Goal: Task Accomplishment & Management: Use online tool/utility

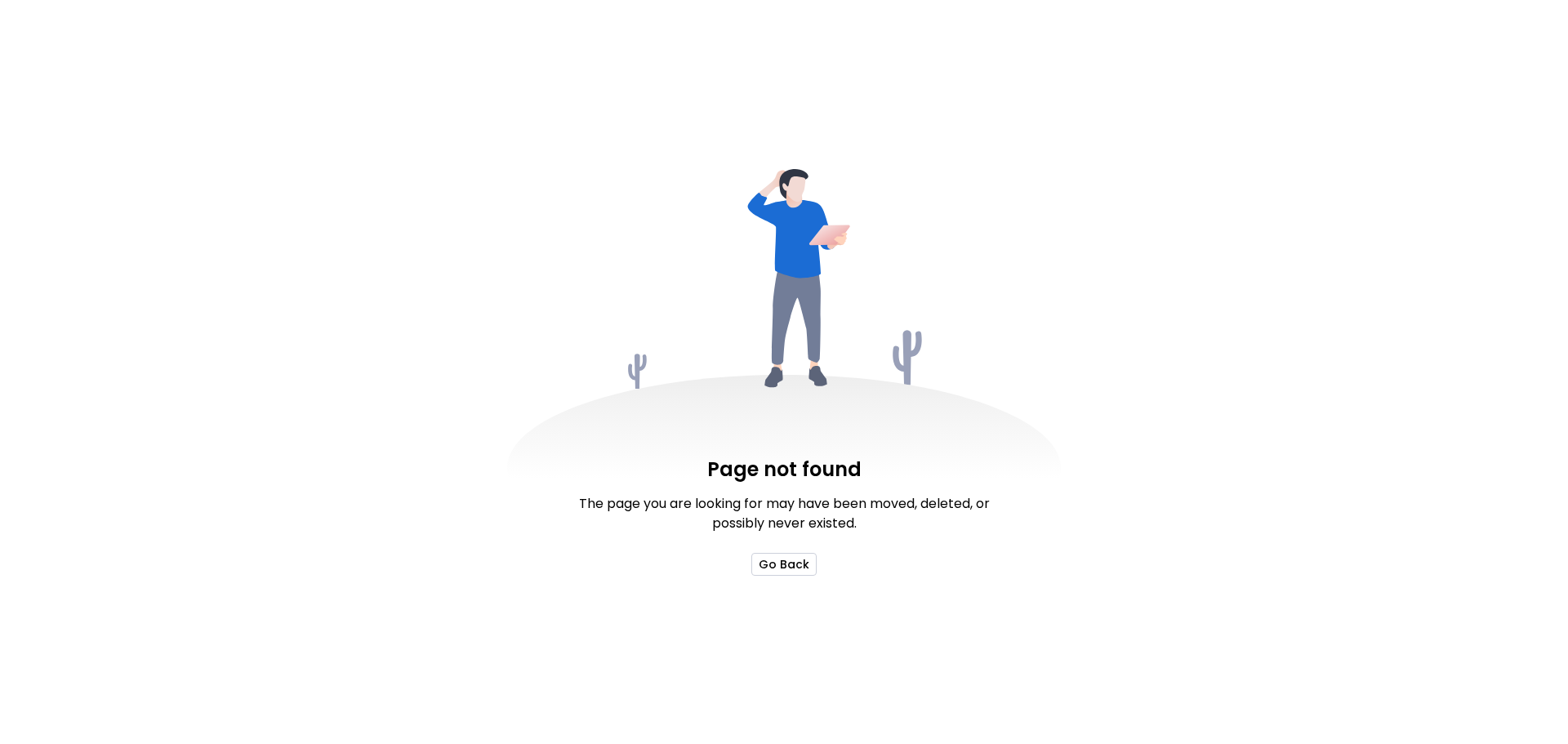
click at [791, 566] on button "Go Back" at bounding box center [784, 565] width 66 height 23
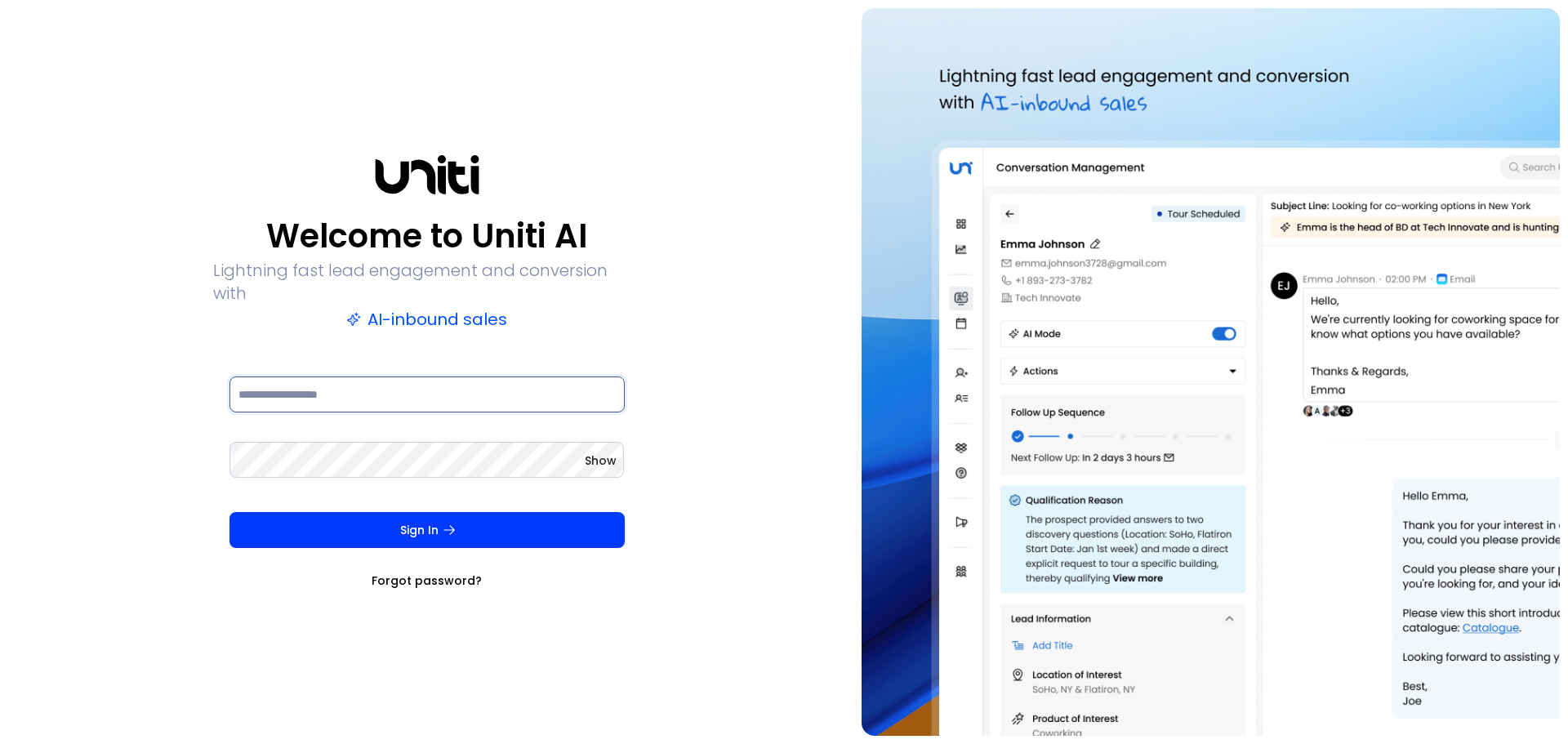
type input "**********"
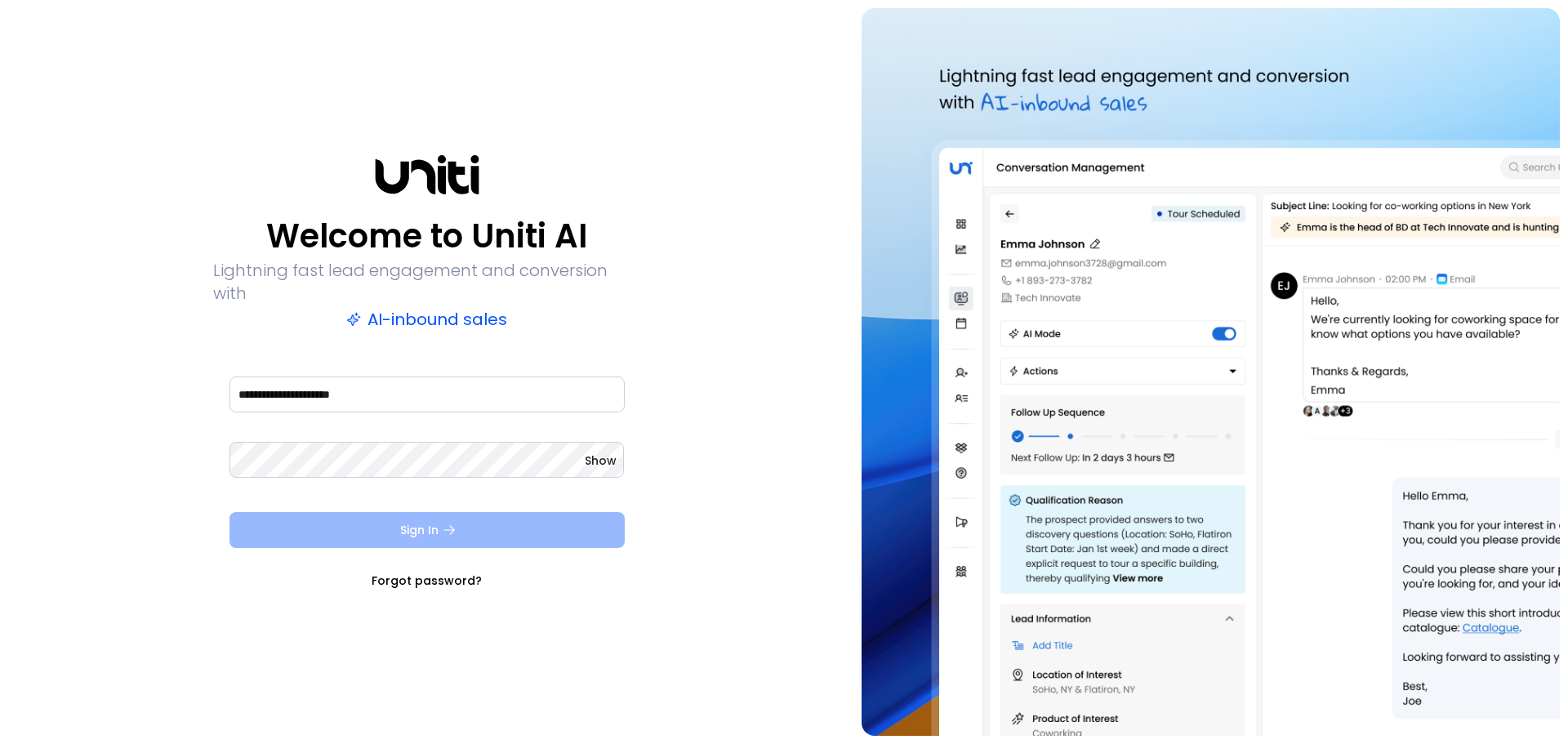
click at [389, 523] on button "Sign In" at bounding box center [427, 530] width 395 height 36
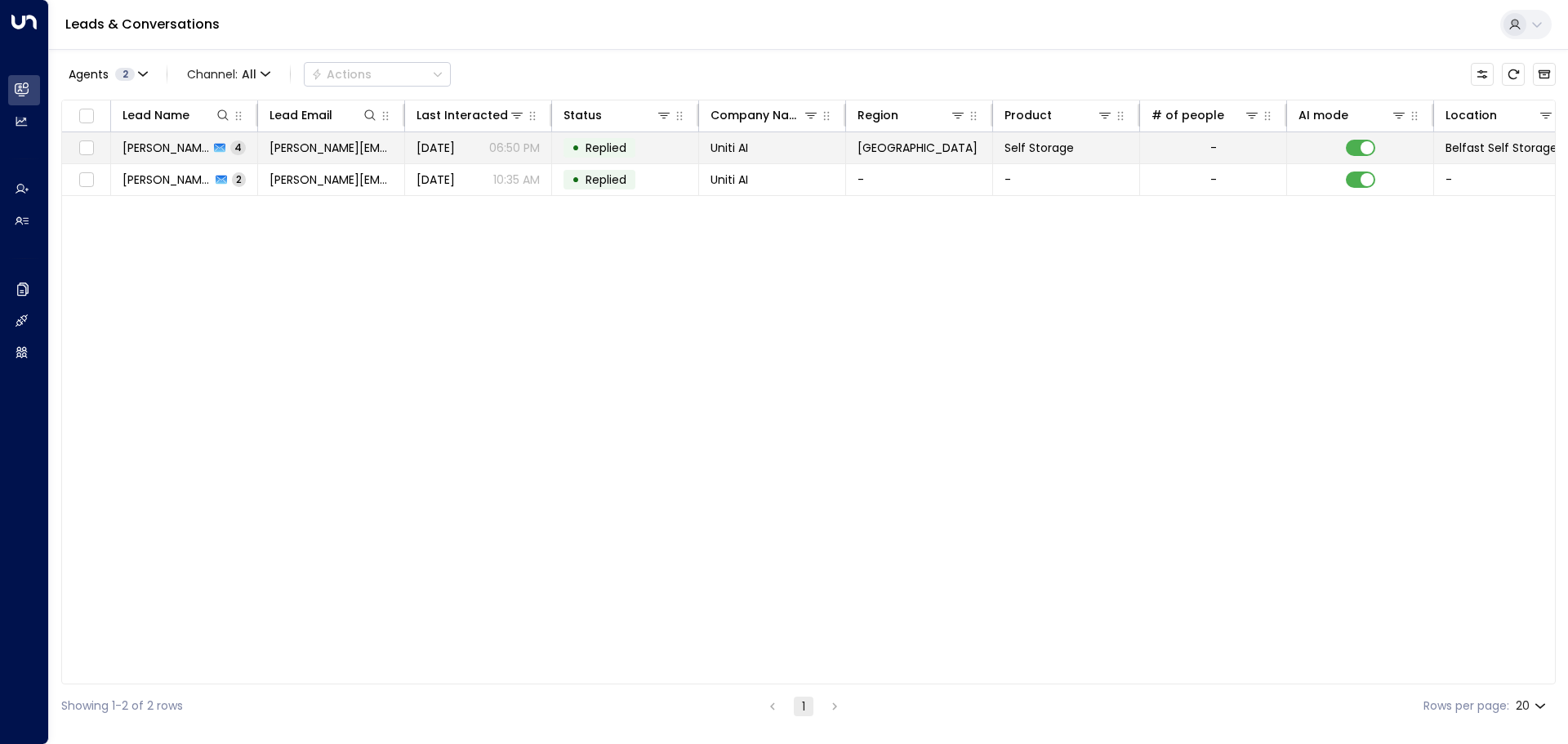
click at [146, 147] on span "[PERSON_NAME]" at bounding box center [166, 147] width 87 height 16
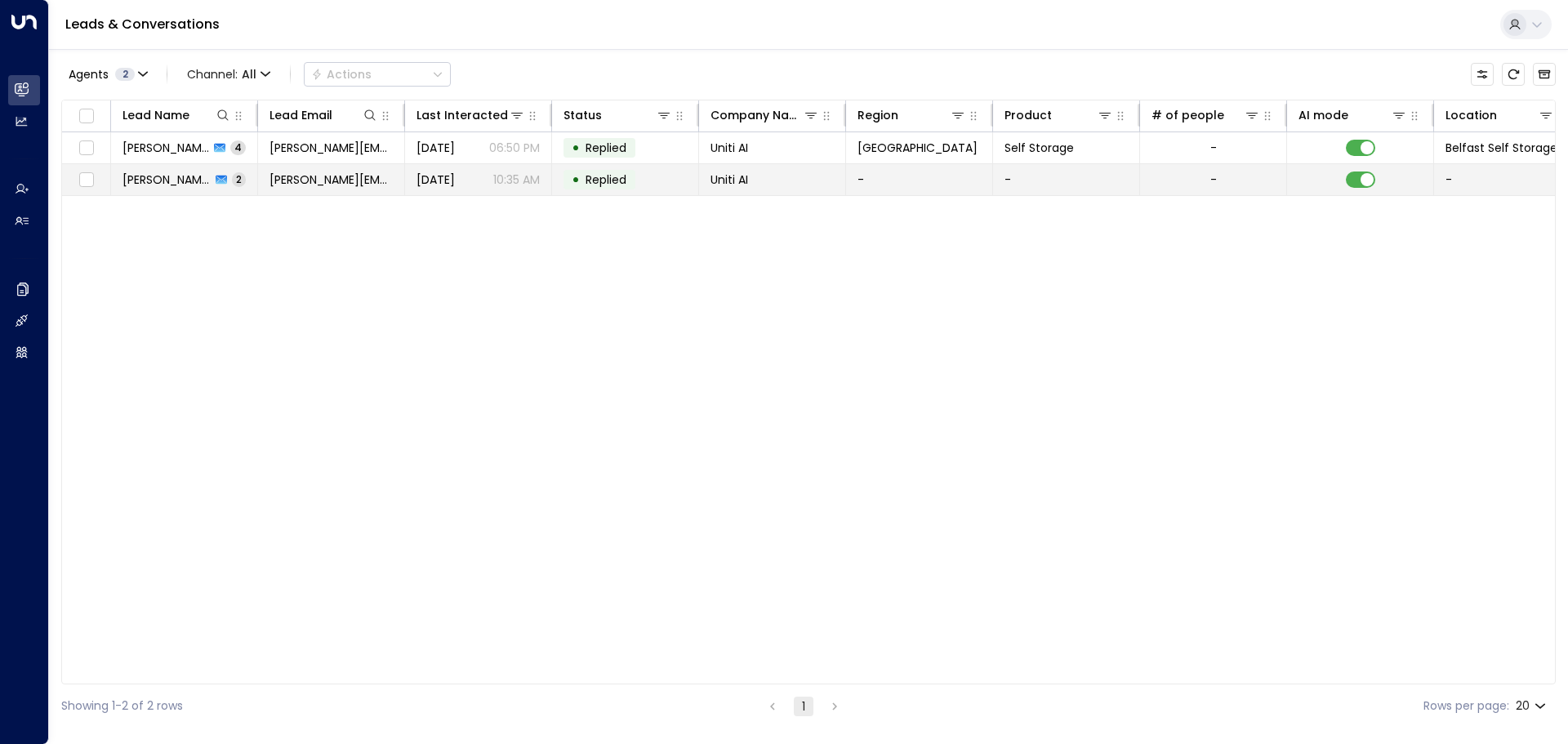
click at [295, 182] on span "[PERSON_NAME][EMAIL_ADDRESS][DOMAIN_NAME]" at bounding box center [331, 179] width 123 height 16
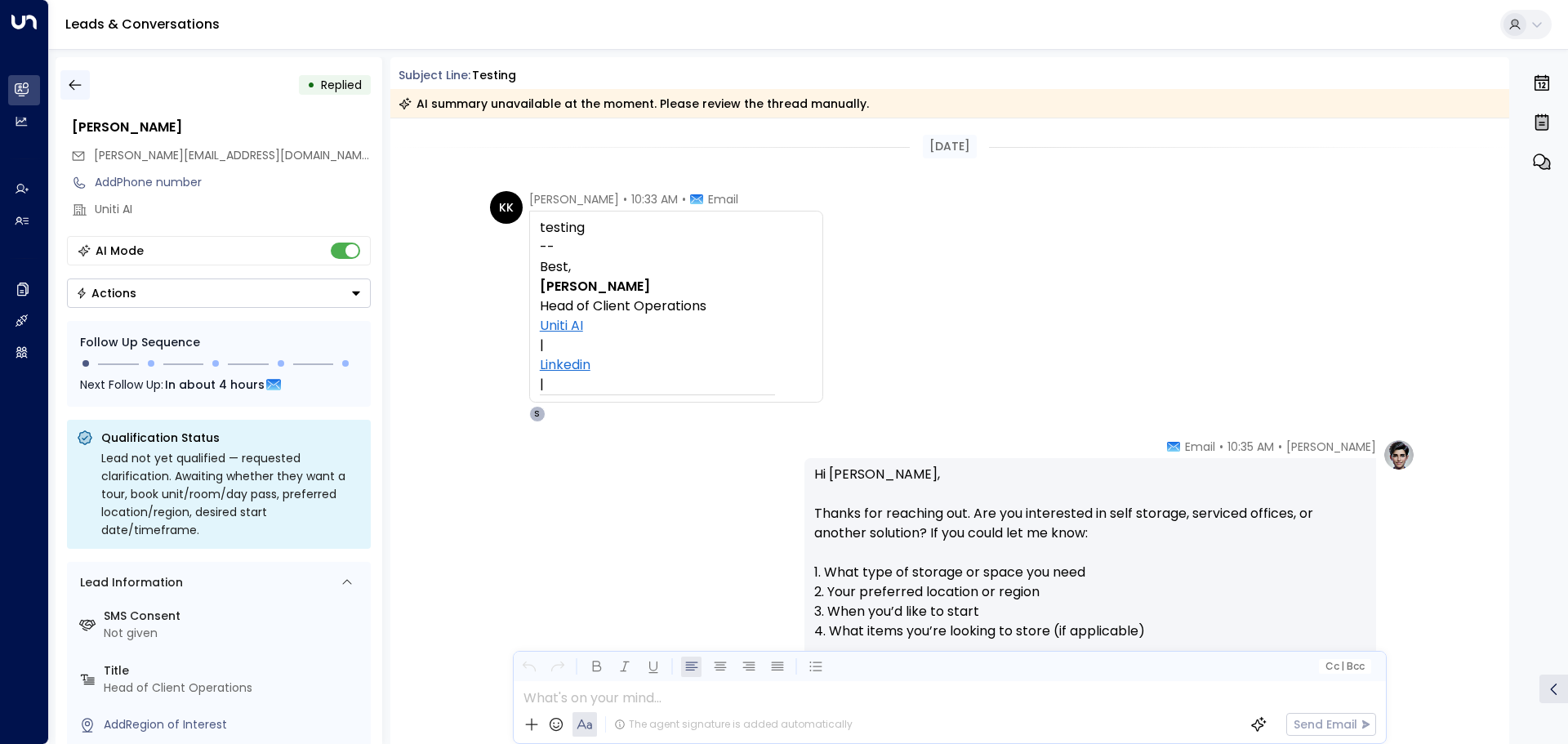
click at [77, 92] on icon "button" at bounding box center [75, 84] width 16 height 16
